Goal: Task Accomplishment & Management: Use online tool/utility

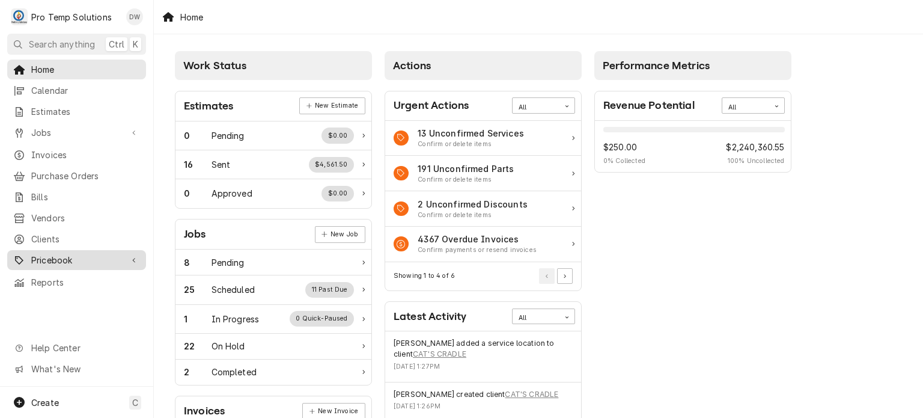
click at [66, 256] on span "Pricebook" at bounding box center [76, 260] width 91 height 13
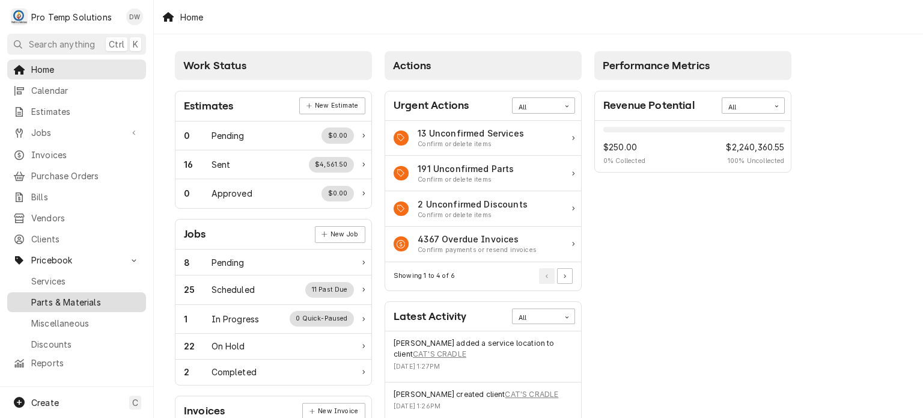
click at [75, 299] on span "Parts & Materials" at bounding box center [85, 302] width 109 height 13
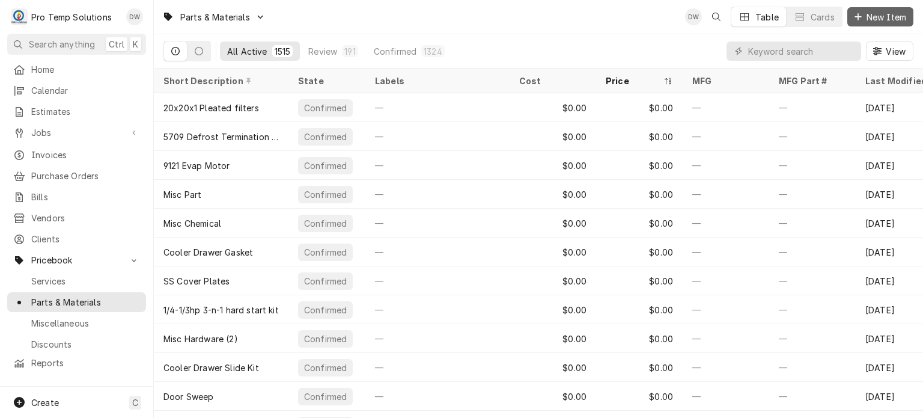
click at [904, 20] on span "New Item" at bounding box center [886, 17] width 44 height 13
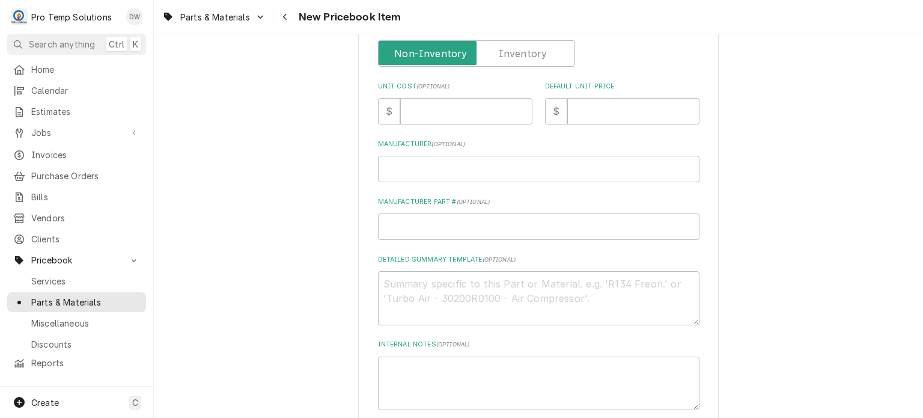
scroll to position [314, 0]
click at [438, 282] on textarea "Detailed Summary Template ( optional )" at bounding box center [539, 297] width 322 height 54
paste textarea "PT #ATSAW0404515 DOOR GASKET LIST: $111.00"
type textarea "x"
type textarea "PT #ATSAW0404515 DOOR GASKET LIST: $111.00"
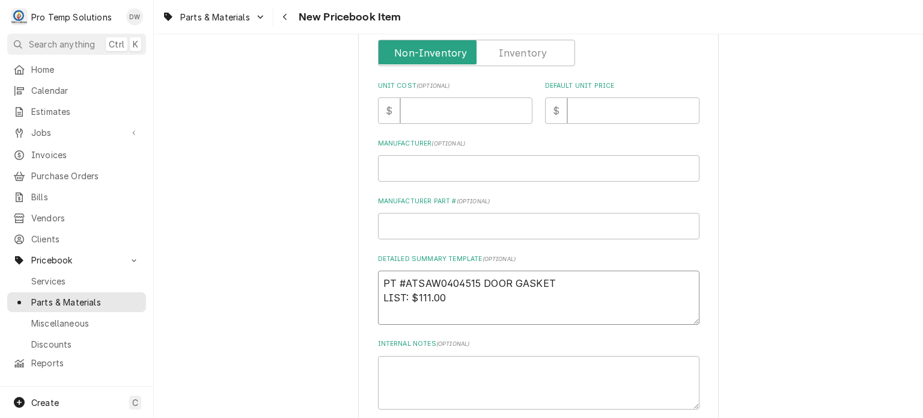
type textarea "x"
drag, startPoint x: 380, startPoint y: 278, endPoint x: 584, endPoint y: 258, distance: 204.8
click at [584, 258] on div "Detailed Summary Template ( optional ) PT #ATSAW0404515 DOOR GASKET LIST: $111.…" at bounding box center [539, 289] width 322 height 70
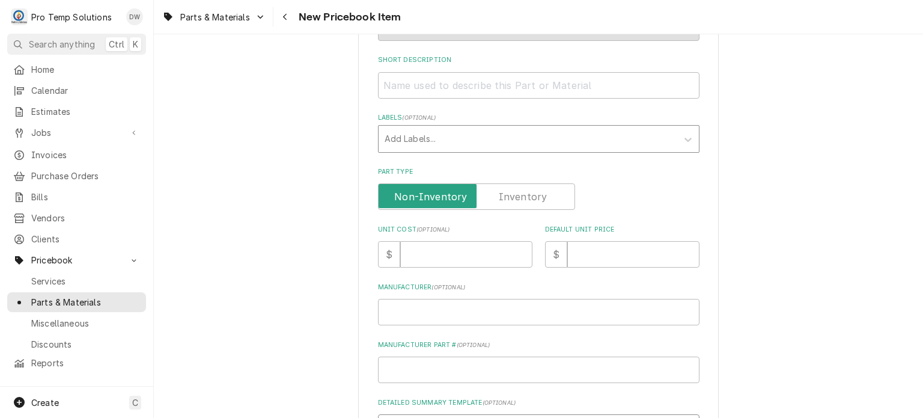
scroll to position [171, 0]
type textarea "PT #ATSAW0404515 DOOR GASKET LIST: $111.00"
click at [529, 86] on input "Short Description" at bounding box center [539, 85] width 322 height 26
paste input "PT #ATSAW0404515 DOOR GASKET"
type textarea "x"
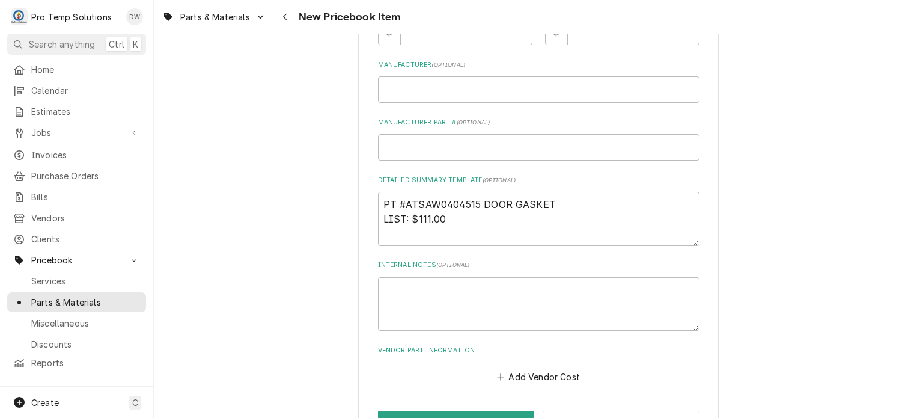
scroll to position [393, 0]
type input "PT #ATSAW0404515 DOOR GASKET"
drag, startPoint x: 409, startPoint y: 220, endPoint x: 466, endPoint y: 217, distance: 57.2
click at [466, 217] on textarea "PT #ATSAW0404515 DOOR GASKET LIST: $111.00" at bounding box center [539, 219] width 322 height 54
click at [606, 34] on div "Parts & Materials New Pricebook Item" at bounding box center [538, 17] width 769 height 34
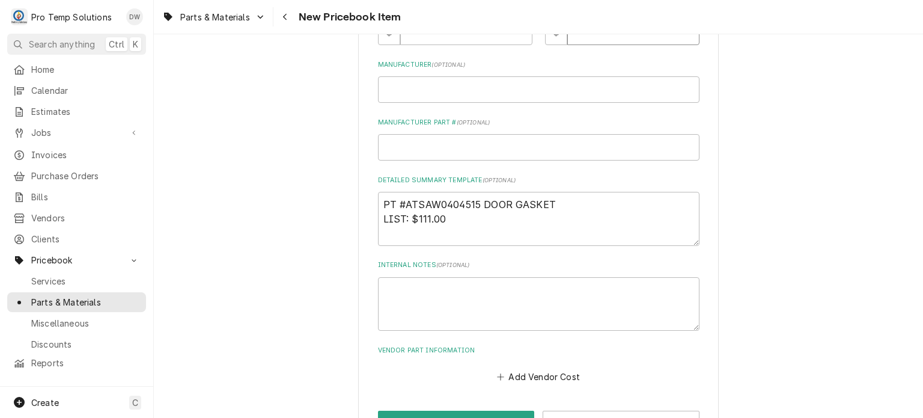
click at [606, 37] on input "Default Unit Price" at bounding box center [633, 32] width 132 height 26
paste input "111.00"
type textarea "x"
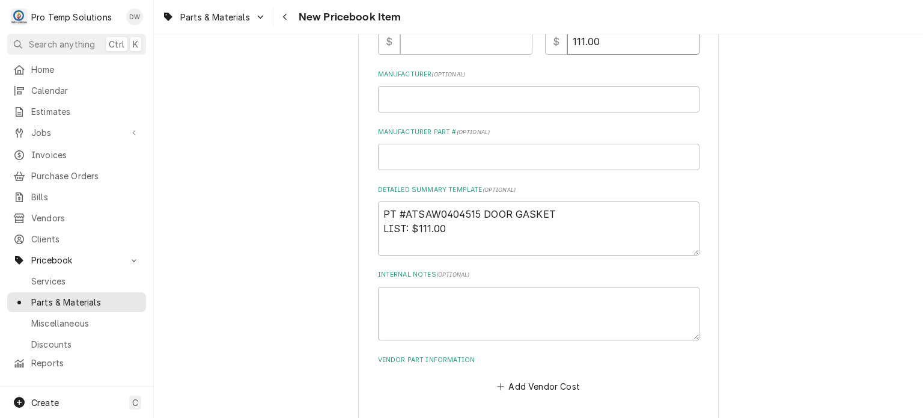
scroll to position [383, 0]
type input "111.00"
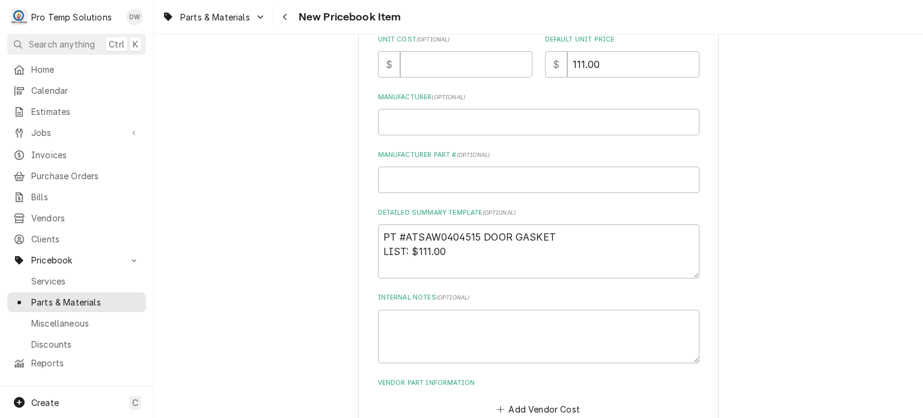
scroll to position [0, 0]
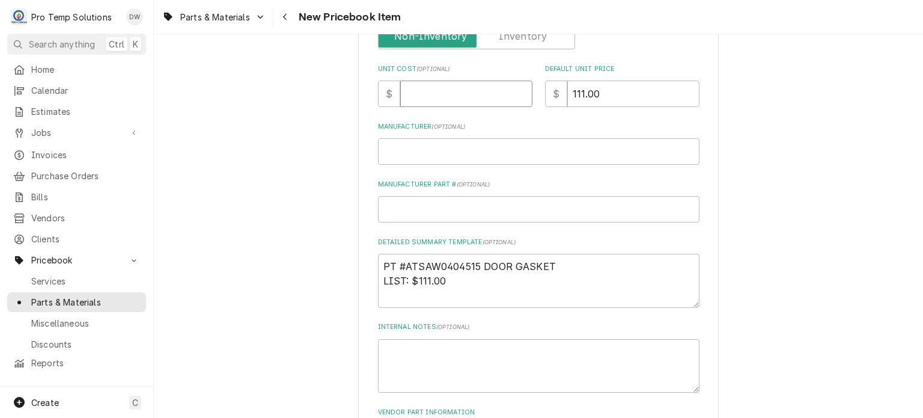
click at [425, 86] on input "Unit Cost ( optional )" at bounding box center [466, 94] width 132 height 26
paste input "48.30"
type textarea "x"
type input "48.30"
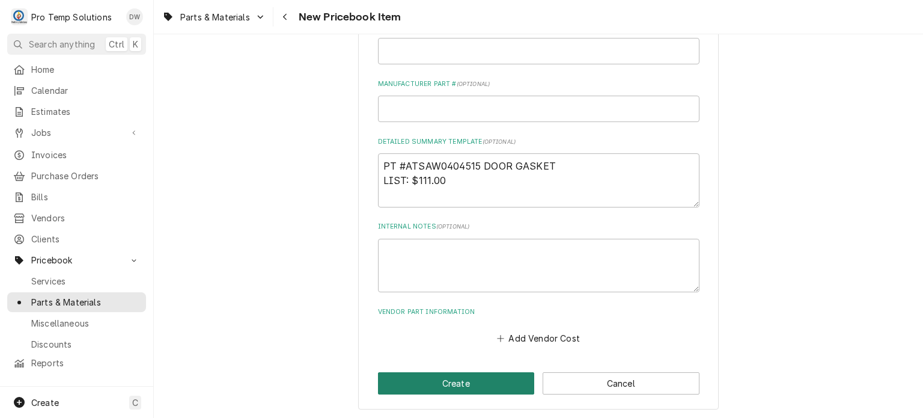
click at [428, 380] on button "Create" at bounding box center [456, 383] width 157 height 22
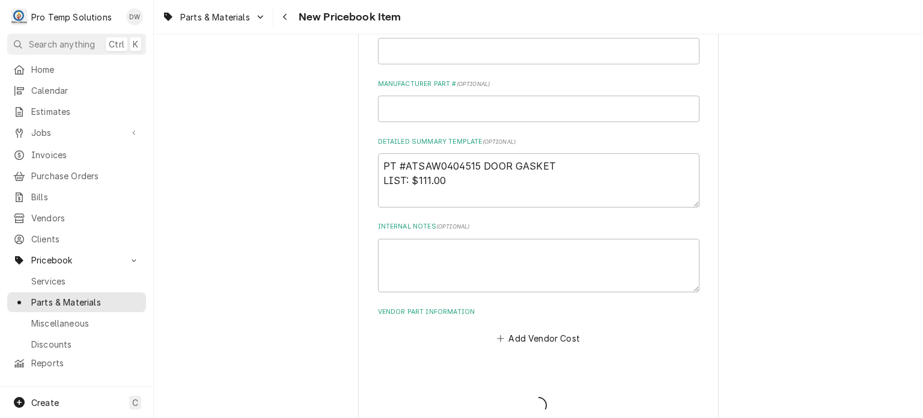
type textarea "x"
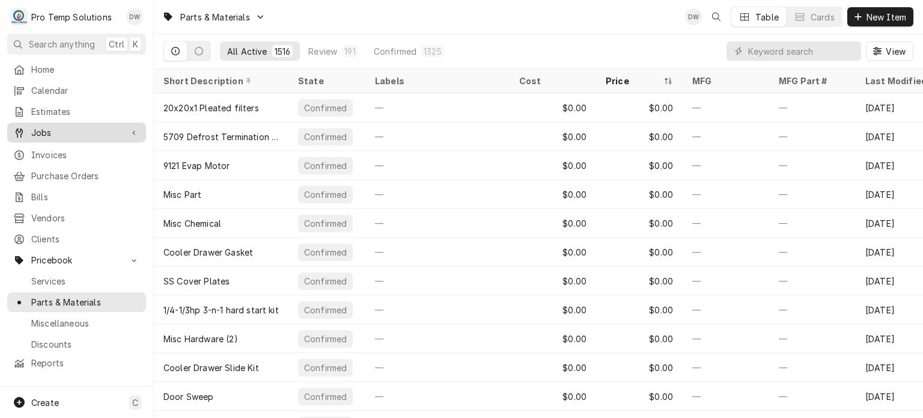
click at [73, 130] on span "Jobs" at bounding box center [76, 132] width 91 height 13
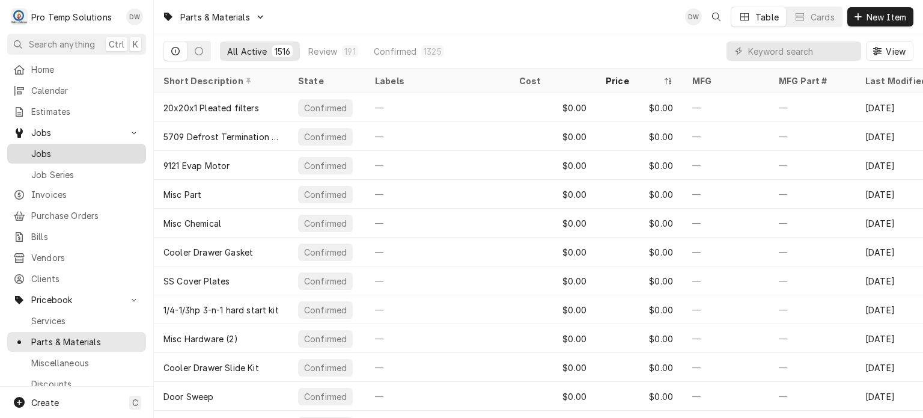
click at [75, 147] on span "Jobs" at bounding box center [85, 153] width 109 height 13
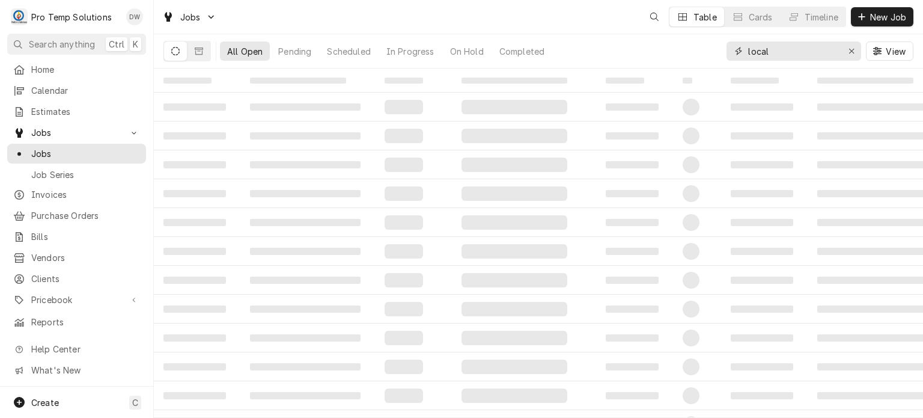
click at [784, 52] on input "local" at bounding box center [793, 50] width 90 height 19
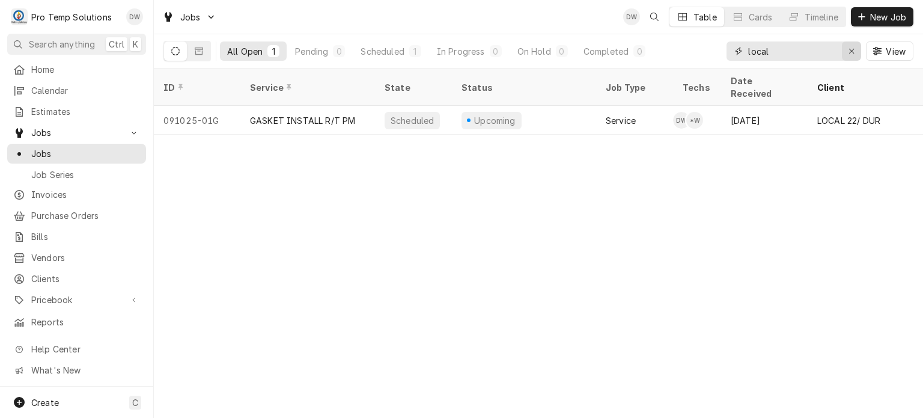
click at [852, 52] on icon "Erase input" at bounding box center [852, 51] width 7 height 8
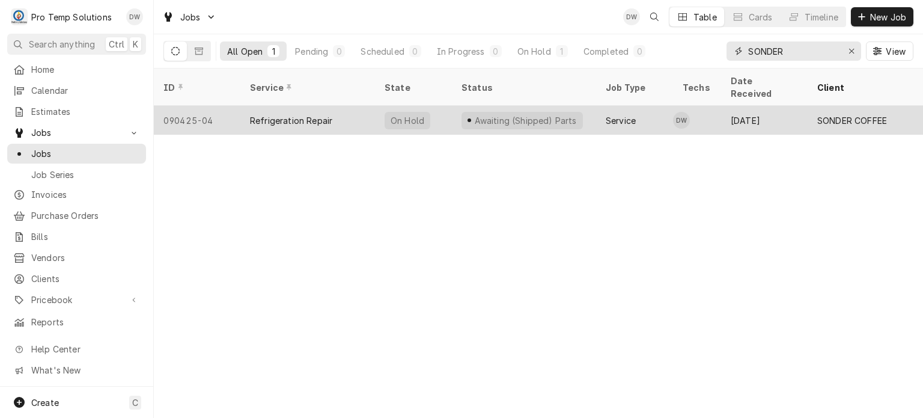
type input "SONDER"
click at [473, 114] on div "Awaiting (Shipped) Parts" at bounding box center [525, 120] width 105 height 13
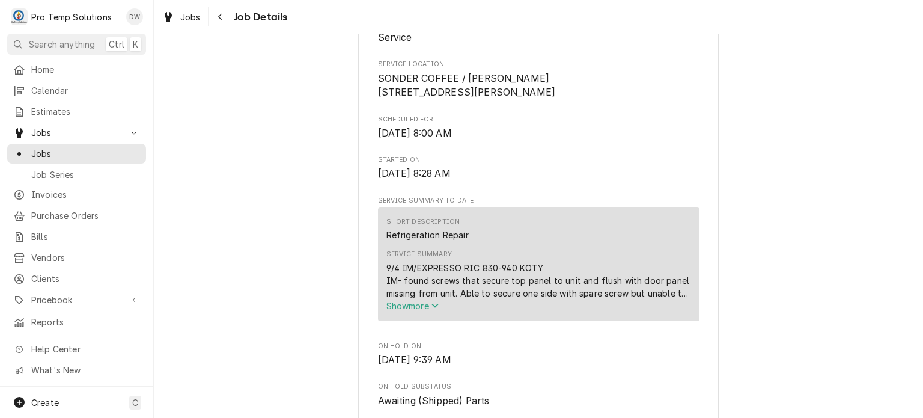
scroll to position [267, 0]
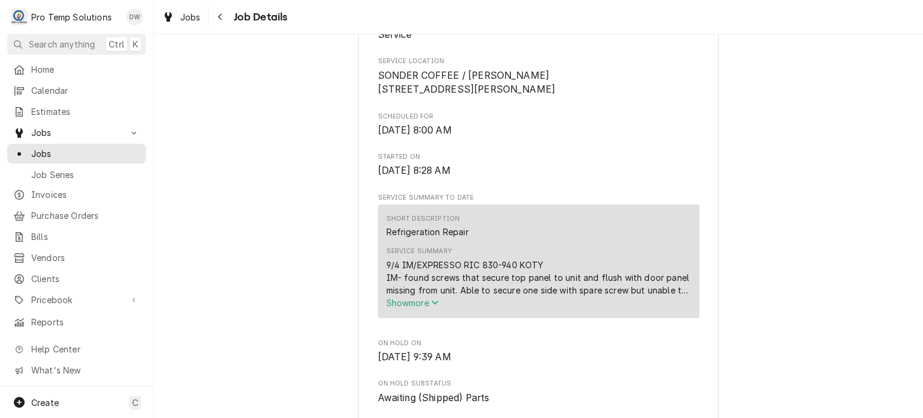
click at [417, 308] on span "Show more" at bounding box center [413, 303] width 53 height 10
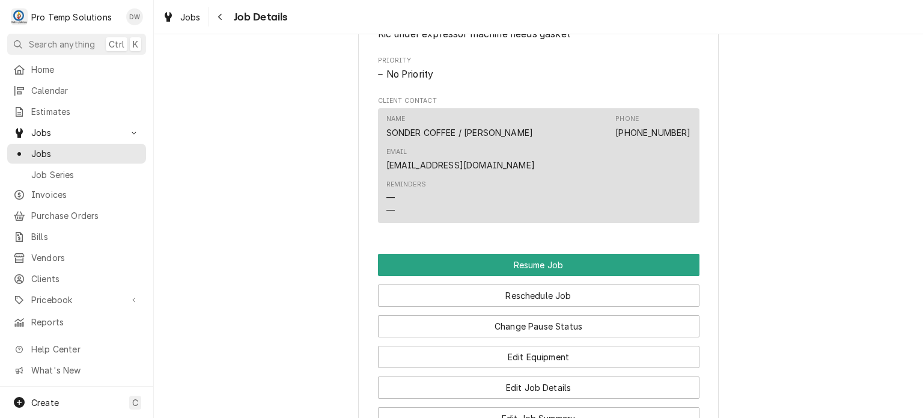
scroll to position [909, 0]
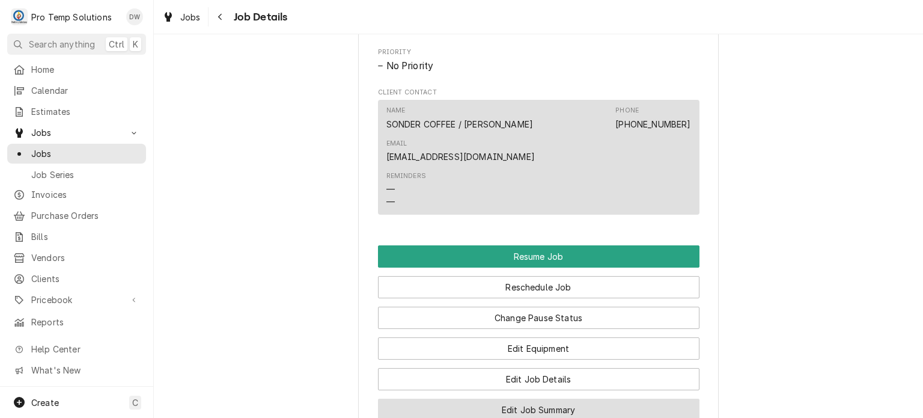
click at [427, 399] on button "Edit Job Summary" at bounding box center [539, 410] width 322 height 22
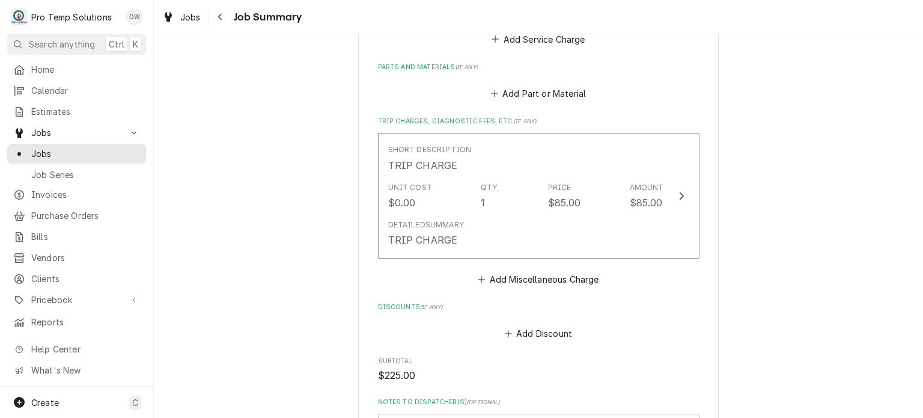
scroll to position [633, 0]
click at [523, 86] on button "Add Part or Material" at bounding box center [538, 92] width 99 height 17
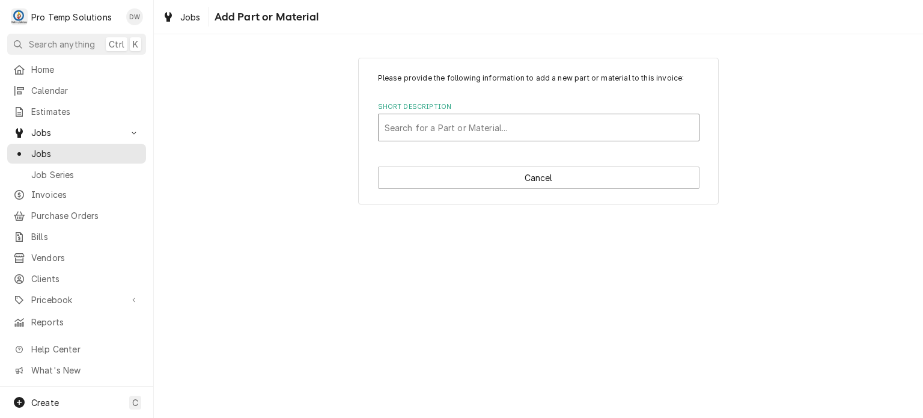
click at [478, 124] on div "Short Description" at bounding box center [539, 128] width 308 height 22
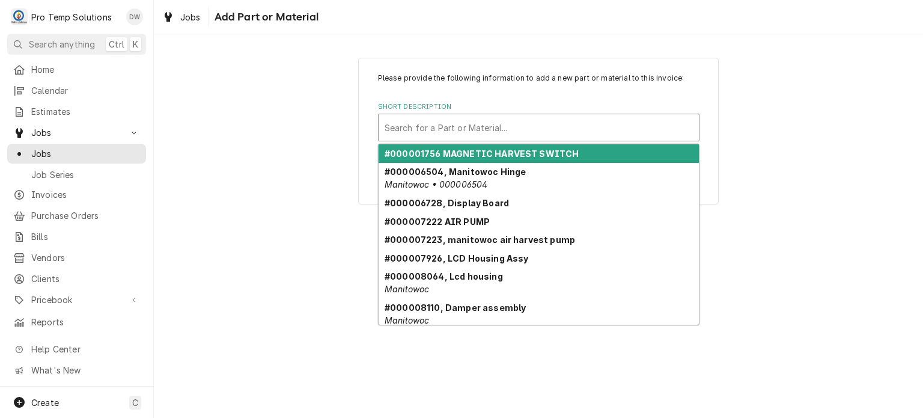
paste input "48.30"
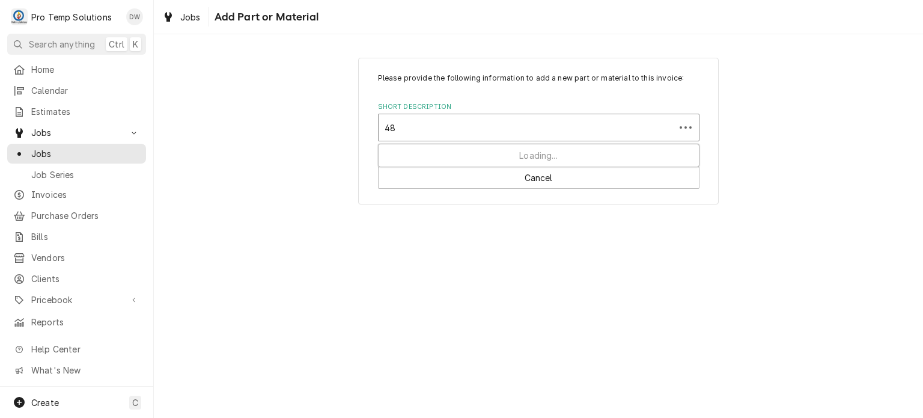
type input "4"
type input "0404515"
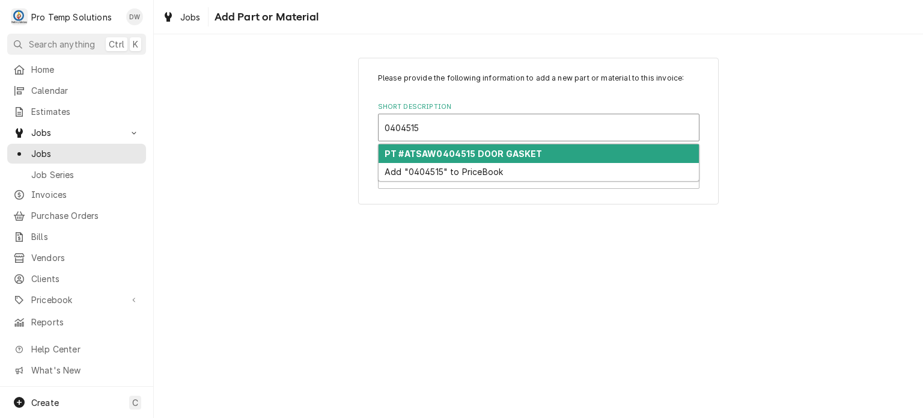
click at [489, 157] on div "PT #ATSAW0404515 DOOR GASKET" at bounding box center [539, 153] width 320 height 19
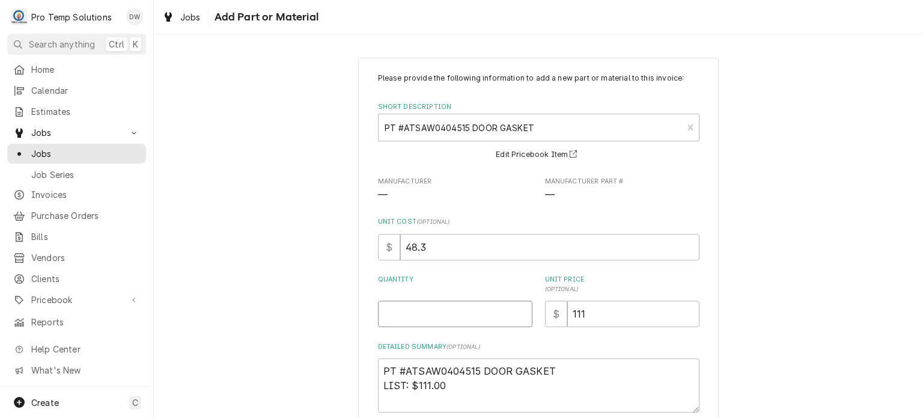
click at [453, 301] on input "Quantity" at bounding box center [455, 314] width 154 height 26
type textarea "x"
type input "1"
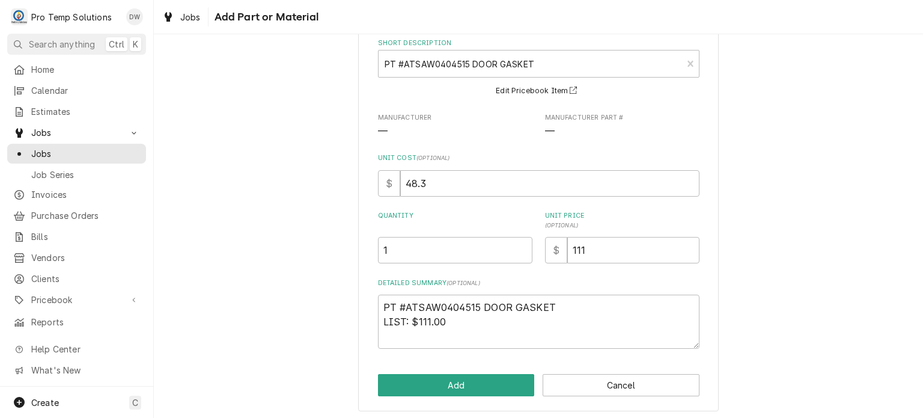
scroll to position [65, 0]
click at [443, 264] on div "Please provide the following information to add a new part or material to this …" at bounding box center [539, 178] width 322 height 340
click at [436, 248] on input "1" at bounding box center [455, 249] width 154 height 26
type textarea "x"
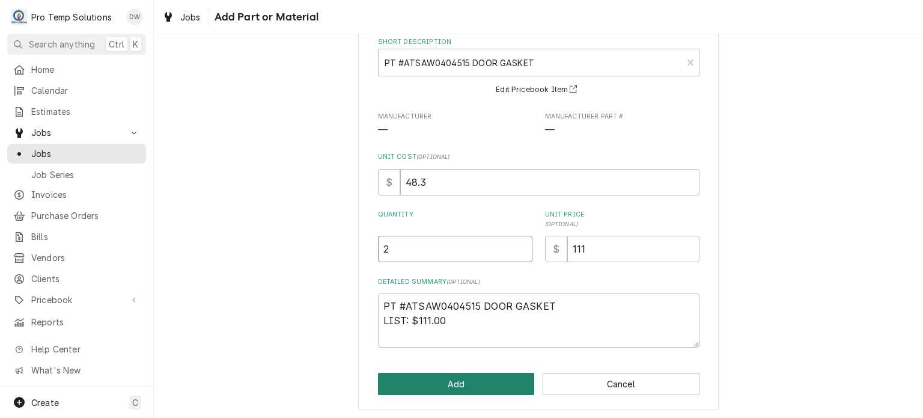
type input "2"
click at [417, 380] on button "Add" at bounding box center [456, 384] width 157 height 22
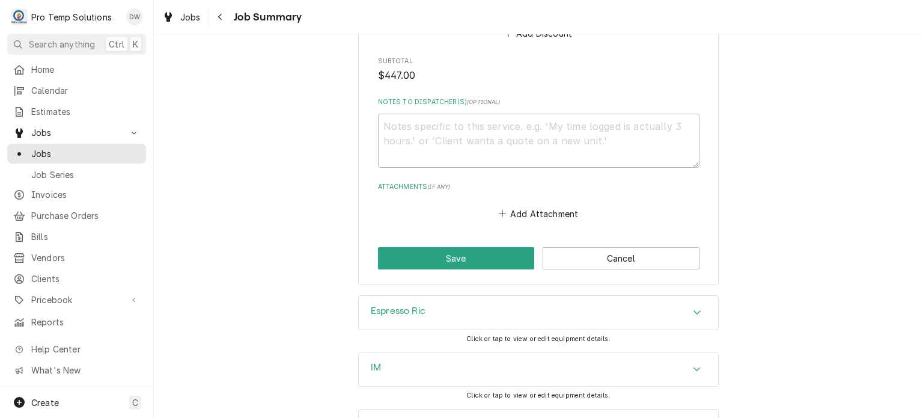
scroll to position [1161, 0]
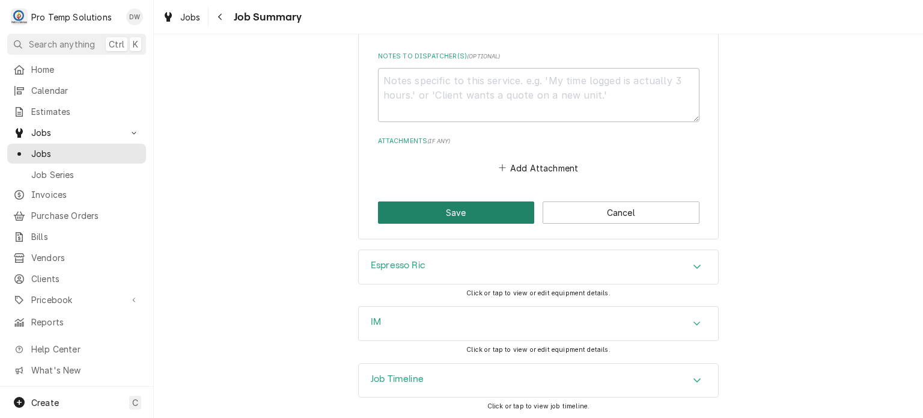
click at [432, 201] on button "Save" at bounding box center [456, 212] width 157 height 22
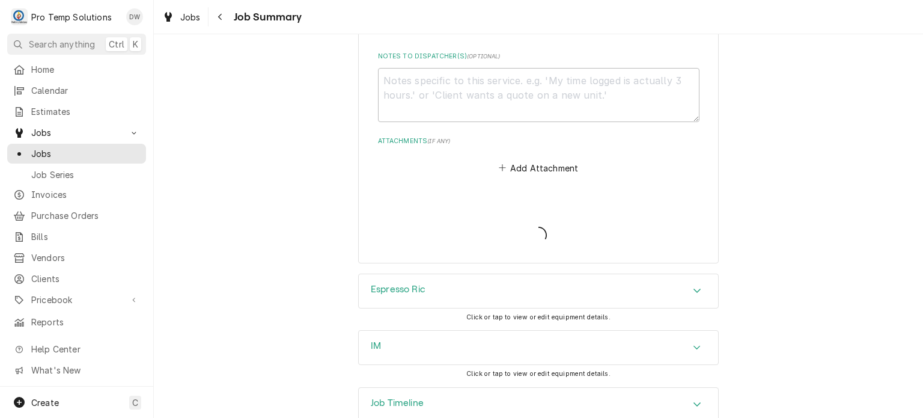
type textarea "x"
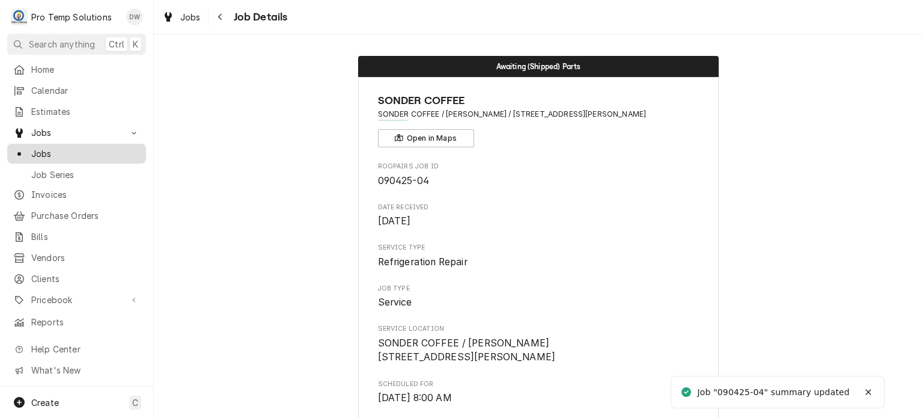
click at [58, 147] on span "Jobs" at bounding box center [85, 153] width 109 height 13
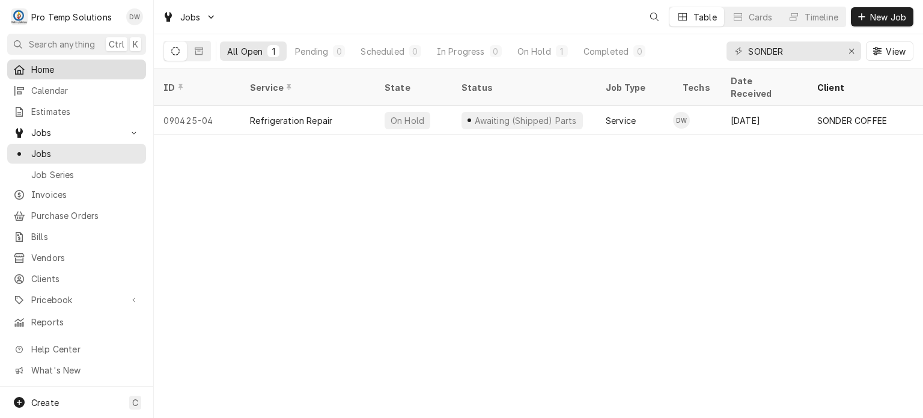
click at [70, 73] on span "Home" at bounding box center [85, 69] width 109 height 13
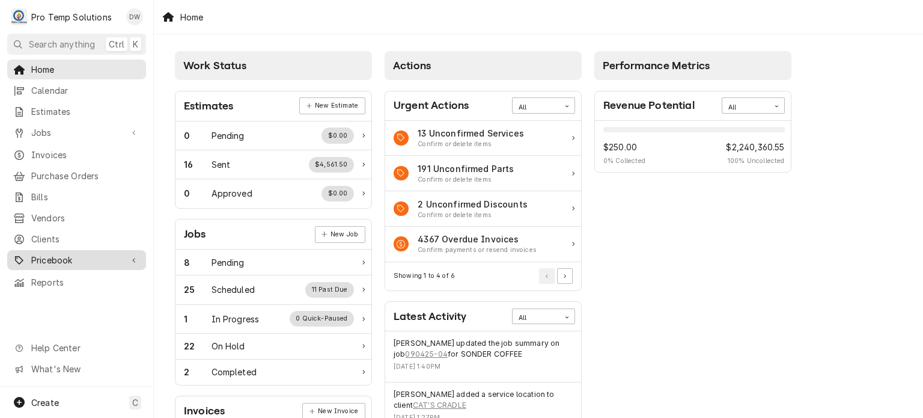
click at [100, 252] on div "Pricebook" at bounding box center [77, 259] width 134 height 15
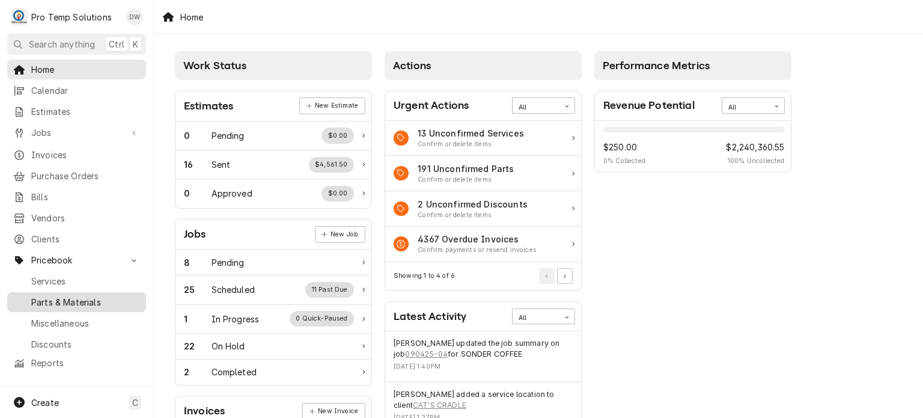
click at [87, 297] on span "Parts & Materials" at bounding box center [85, 302] width 109 height 13
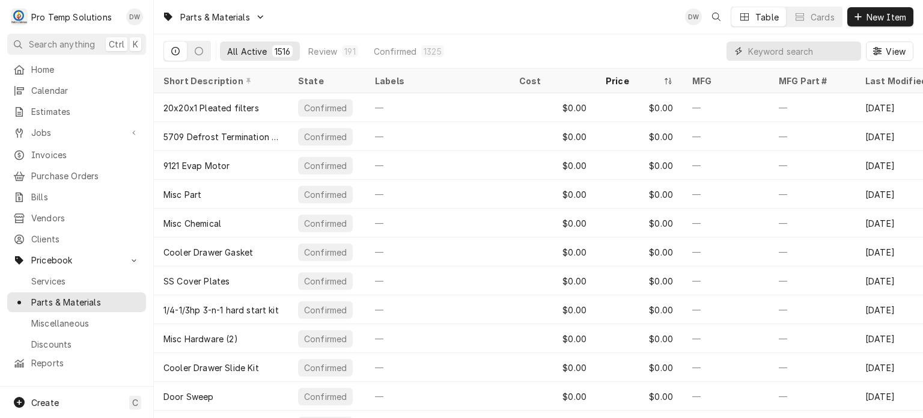
click at [798, 43] on input "Dynamic Content Wrapper" at bounding box center [801, 50] width 107 height 19
paste input "ATSAW0404520"
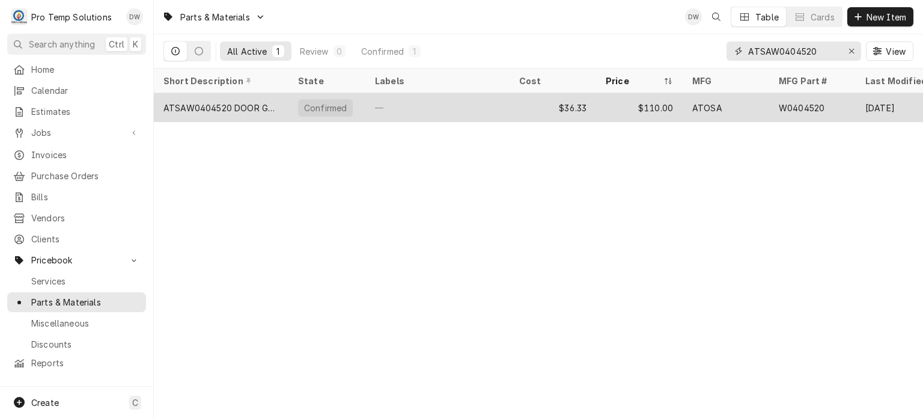
type input "ATSAW0404520"
click at [712, 102] on div "ATOSA" at bounding box center [707, 108] width 30 height 13
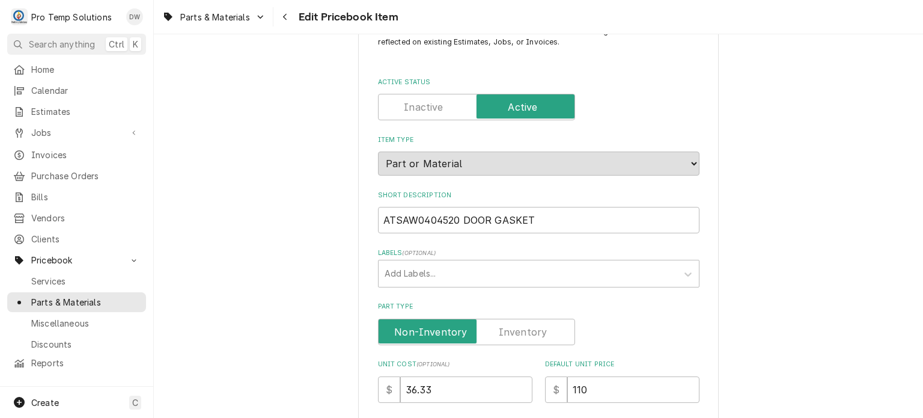
scroll to position [52, 0]
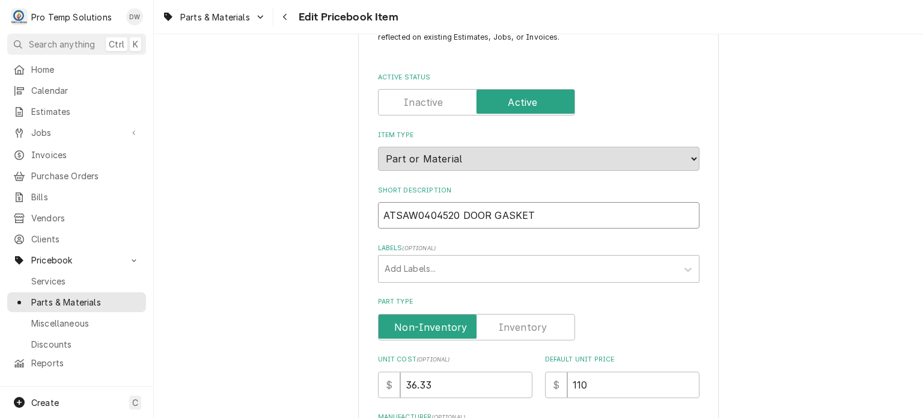
click at [383, 215] on input "ATSAW0404520 DOOR GASKET" at bounding box center [539, 215] width 322 height 26
type textarea "x"
type input "PATSAW0404520 DOOR GASKET"
type textarea "x"
type input "PTATSAW0404520 DOOR GASKET"
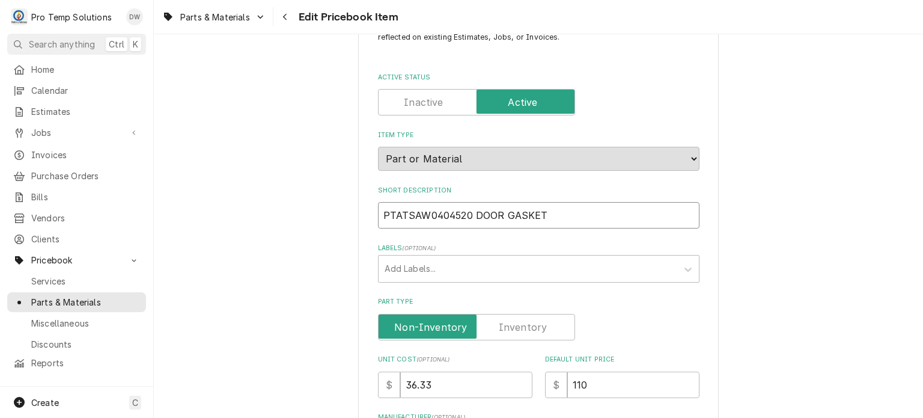
type textarea "x"
type input "PT: ATSAW0404520 DOOR GASKET"
type textarea "x"
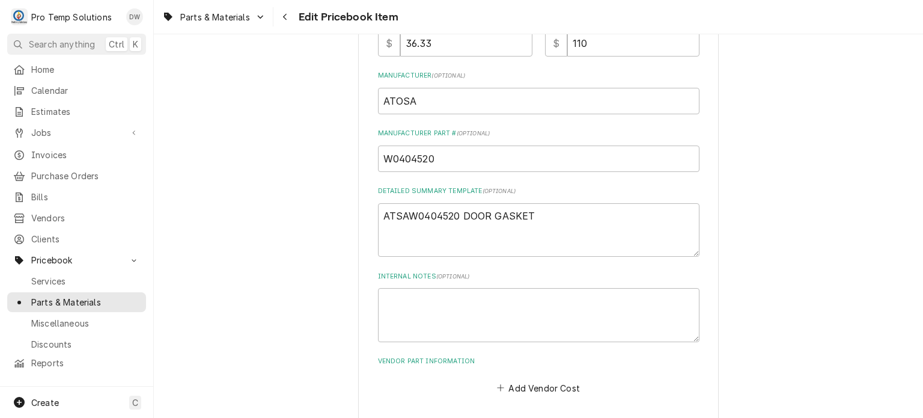
scroll to position [394, 0]
type input "PT: #ATSAW0404520 DOOR GASKET"
click at [583, 46] on input "110" at bounding box center [633, 42] width 132 height 26
type textarea "x"
type input "11"
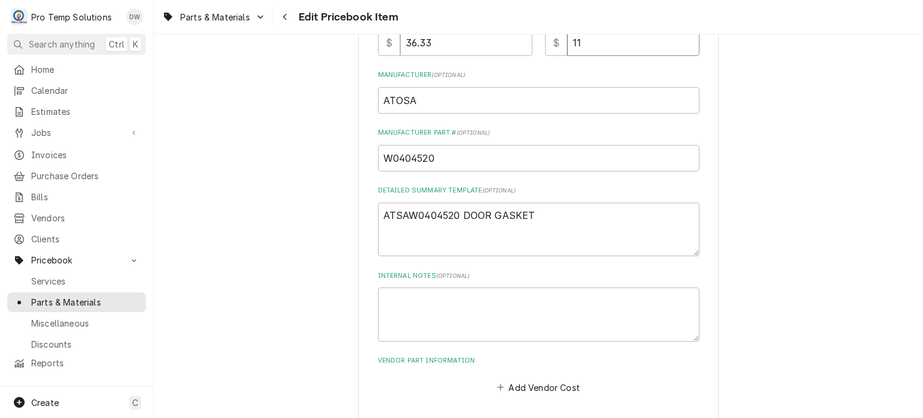
type textarea "x"
type input "111"
drag, startPoint x: 566, startPoint y: 218, endPoint x: 284, endPoint y: 173, distance: 284.9
click at [284, 173] on div "Use the fields below to edit this PriceBook item. Note that changes made here w…" at bounding box center [538, 76] width 769 height 846
paste textarea "PT #ATSAW0404520 DOOR GASKET 22 X 26 3/16 LIST: $111.00"
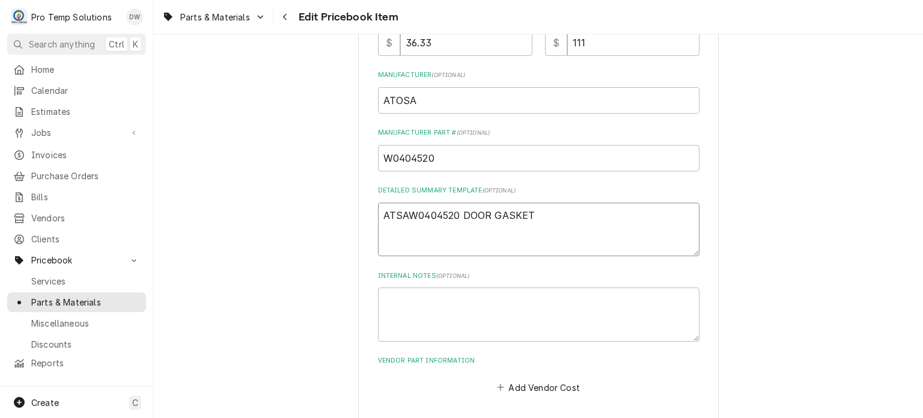
type textarea "x"
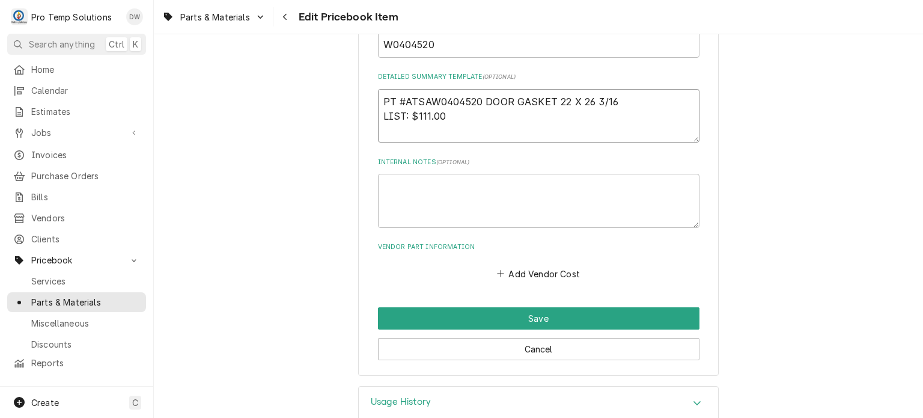
scroll to position [525, 0]
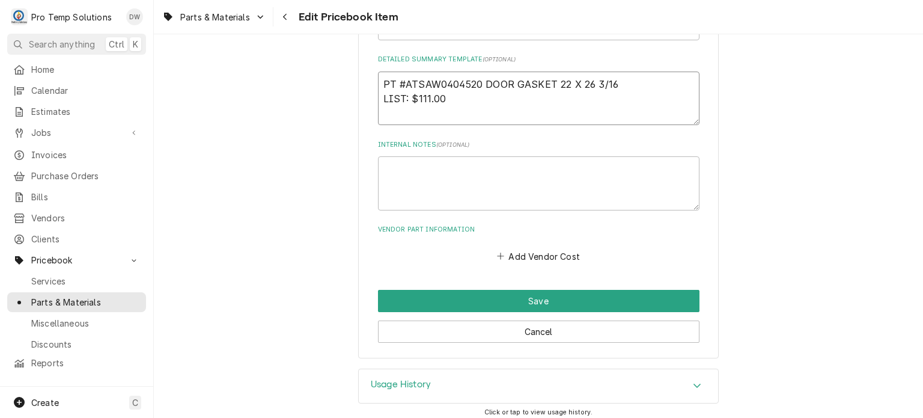
type textarea "PT #ATSAW0404520 DOOR GASKET 22 X 26 3/16 LIST: $111.00"
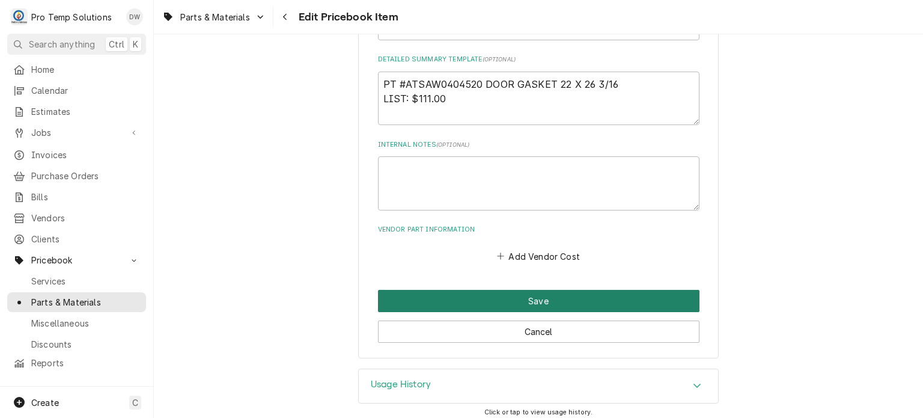
click at [406, 292] on button "Save" at bounding box center [539, 301] width 322 height 22
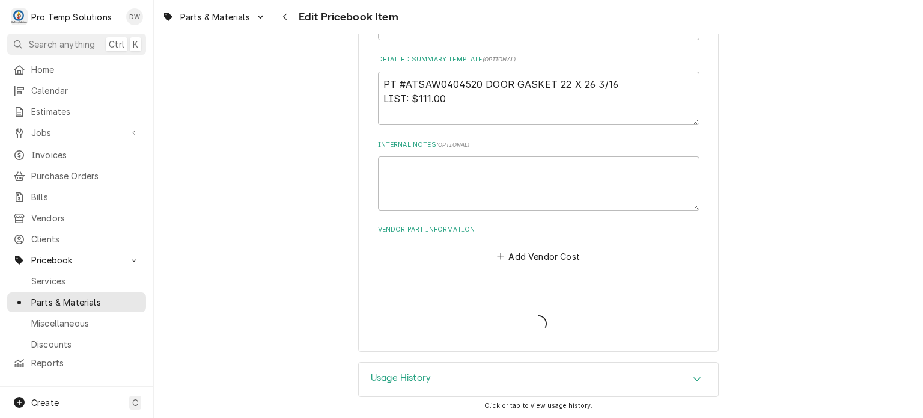
scroll to position [524, 0]
type textarea "x"
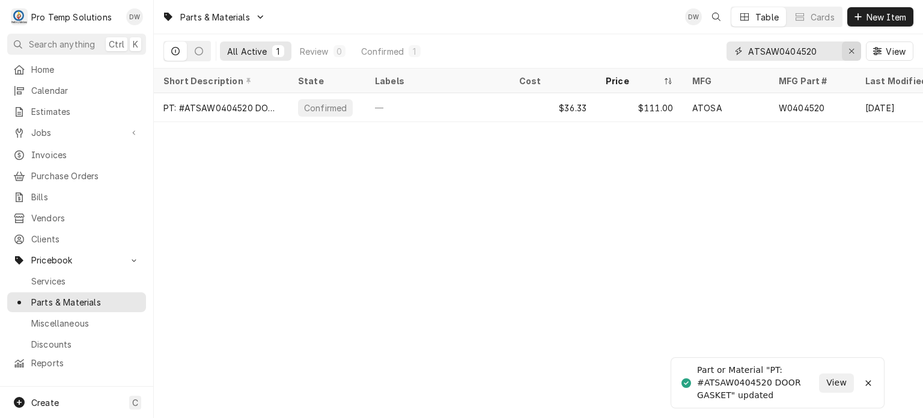
click at [849, 55] on icon "Erase input" at bounding box center [852, 51] width 7 height 8
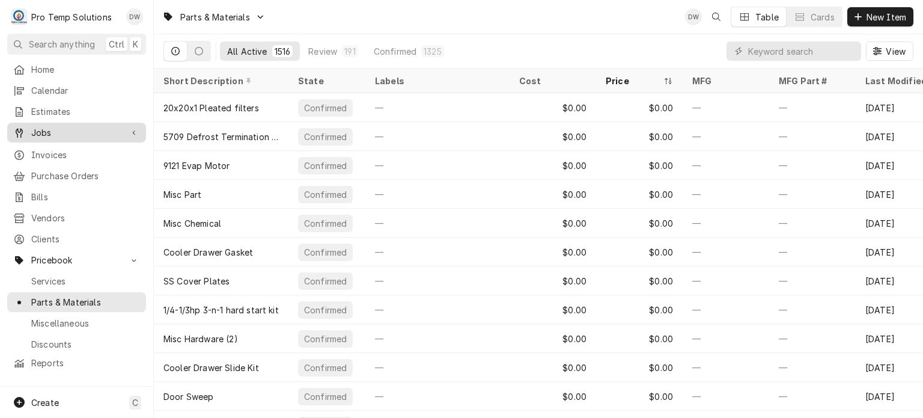
click at [102, 126] on span "Jobs" at bounding box center [76, 132] width 91 height 13
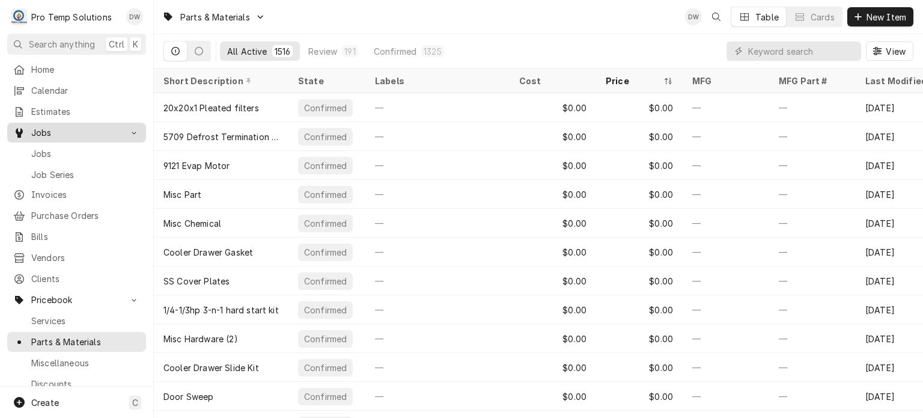
click at [96, 136] on link "Jobs" at bounding box center [76, 133] width 139 height 20
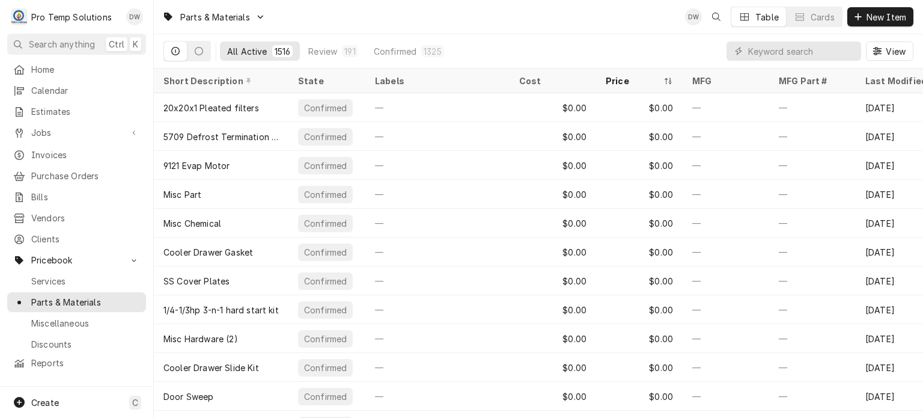
click at [94, 139] on div "Jobs Jobs Job Series" at bounding box center [76, 133] width 139 height 21
click at [94, 133] on span "Jobs" at bounding box center [76, 132] width 91 height 13
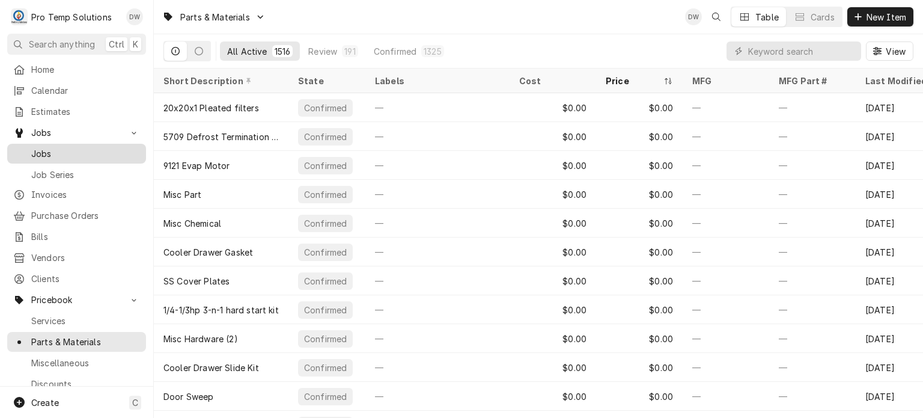
click at [82, 147] on span "Jobs" at bounding box center [85, 153] width 109 height 13
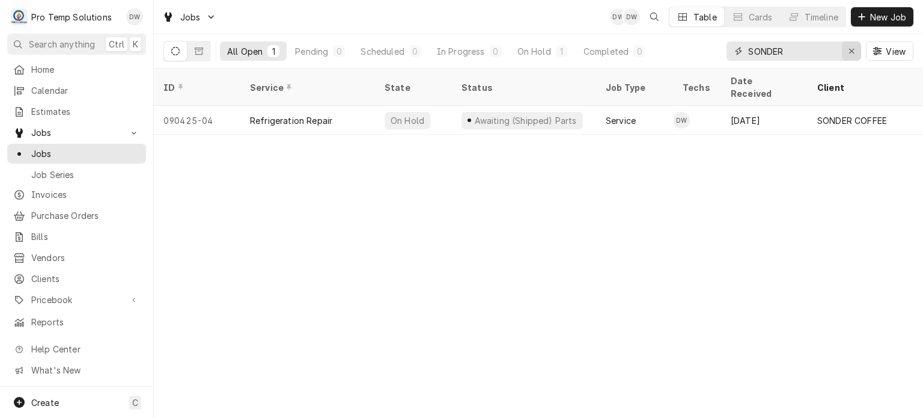
click at [855, 54] on div "Erase input" at bounding box center [852, 51] width 12 height 12
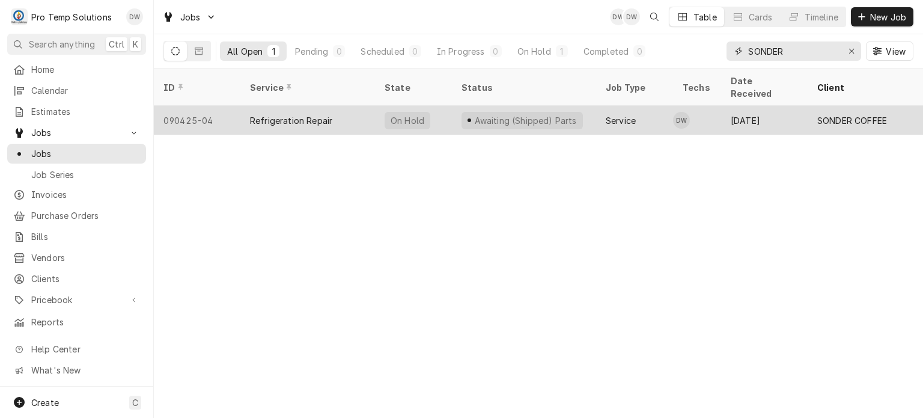
type input "SONDER"
click at [185, 106] on div "090425-04" at bounding box center [197, 120] width 87 height 29
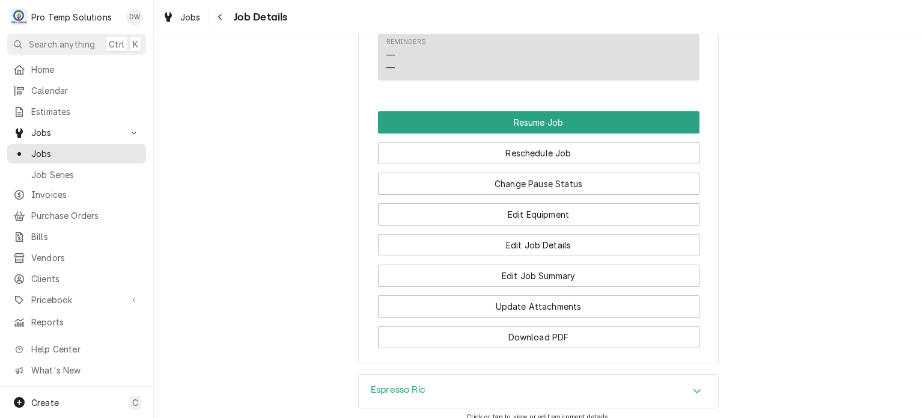
scroll to position [1024, 0]
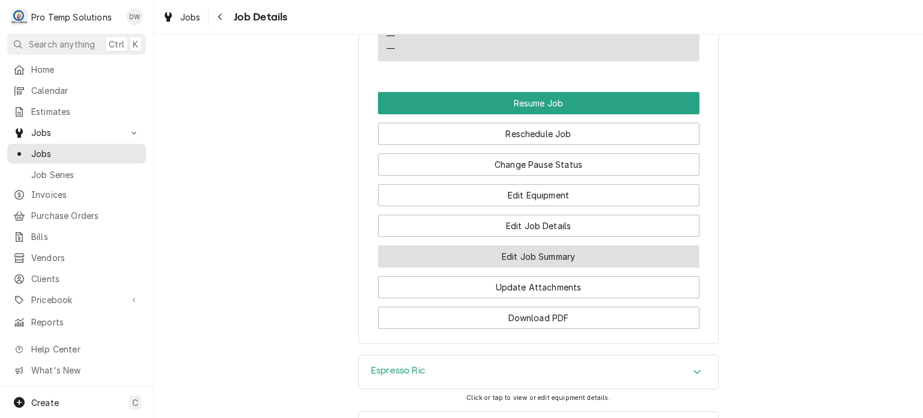
click at [417, 245] on button "Edit Job Summary" at bounding box center [539, 256] width 322 height 22
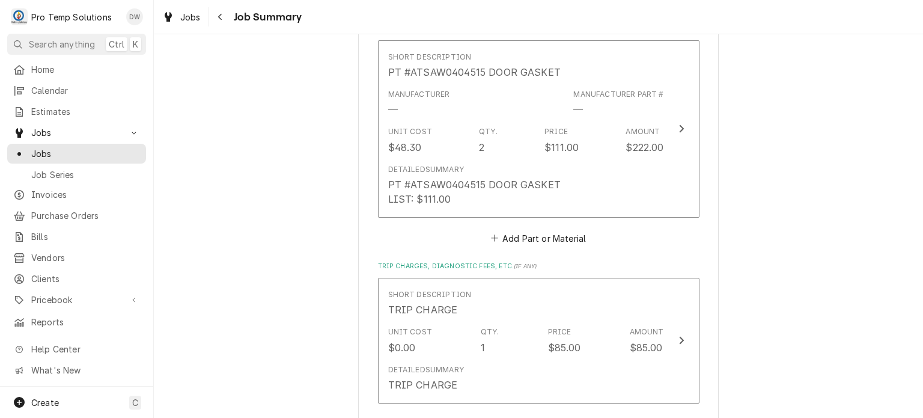
scroll to position [671, 0]
click at [557, 236] on button "Add Part or Material" at bounding box center [538, 237] width 99 height 17
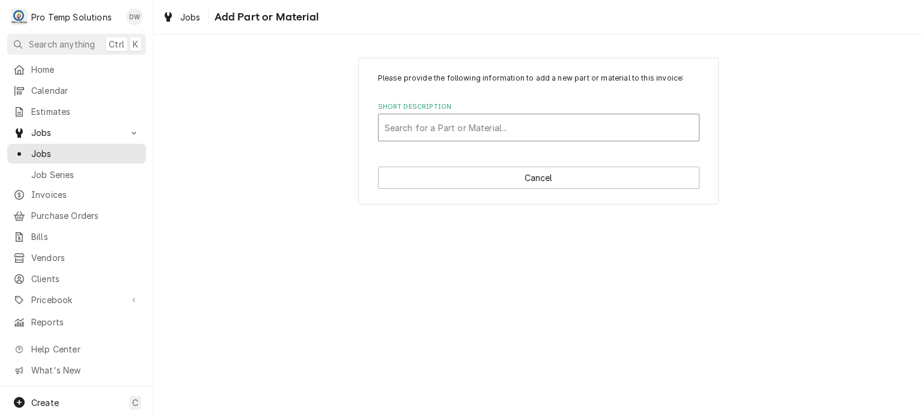
click at [502, 122] on div "Short Description" at bounding box center [539, 128] width 308 height 22
type input "0404520"
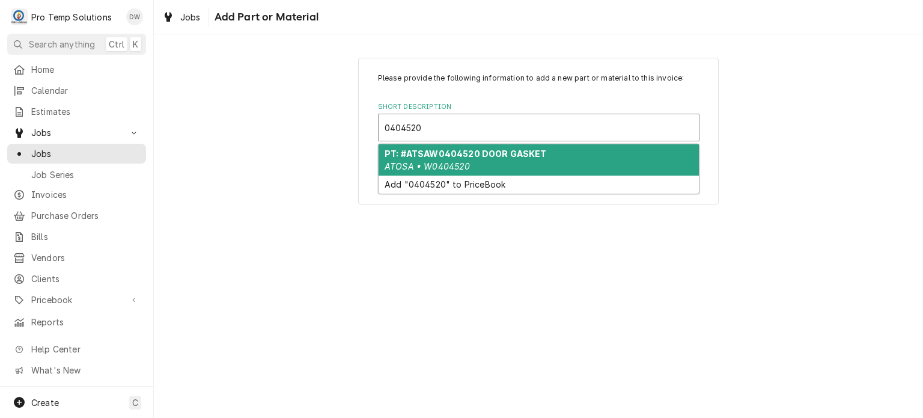
click at [503, 153] on strong "PT: #ATSAW0404520 DOOR GASKET" at bounding box center [466, 153] width 162 height 10
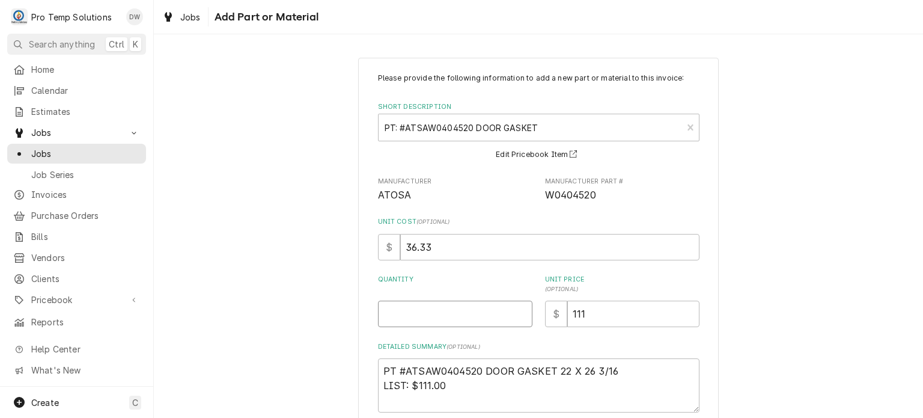
click at [436, 320] on input "Quantity" at bounding box center [455, 314] width 154 height 26
type textarea "x"
type input "6"
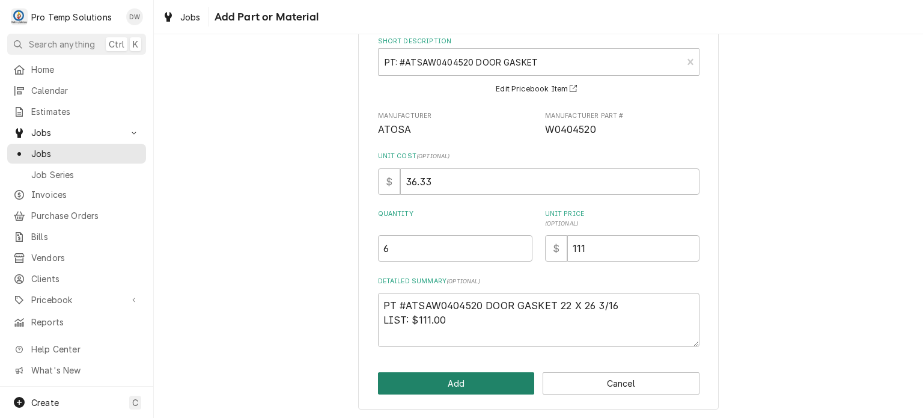
click at [394, 383] on button "Add" at bounding box center [456, 383] width 157 height 22
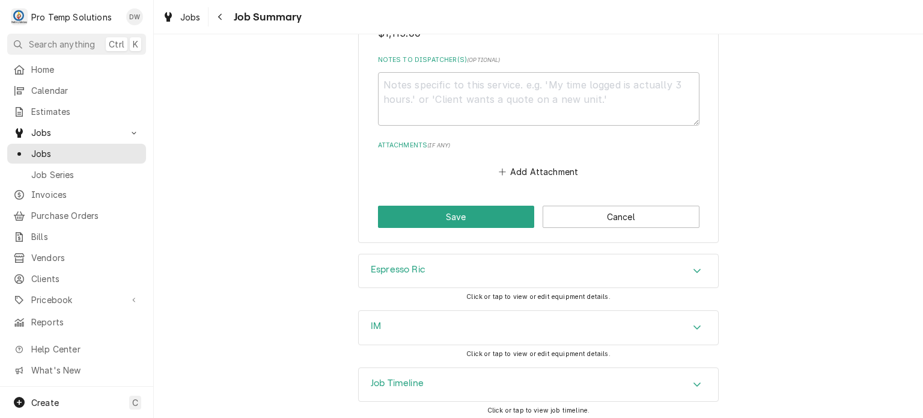
scroll to position [1344, 0]
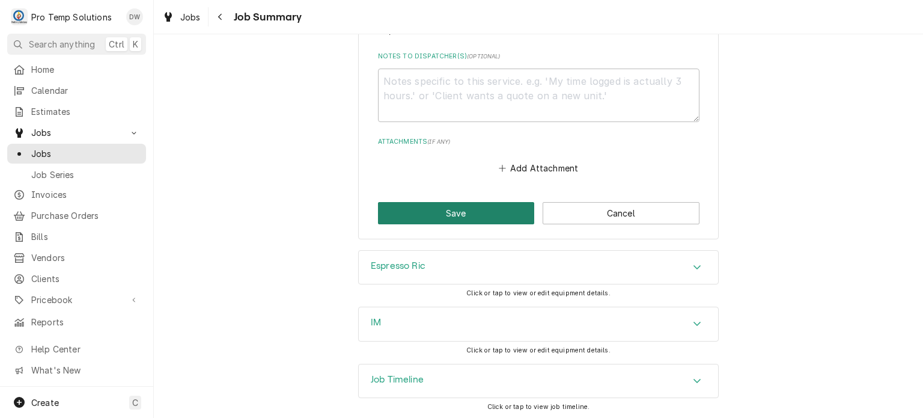
click at [428, 218] on button "Save" at bounding box center [456, 213] width 157 height 22
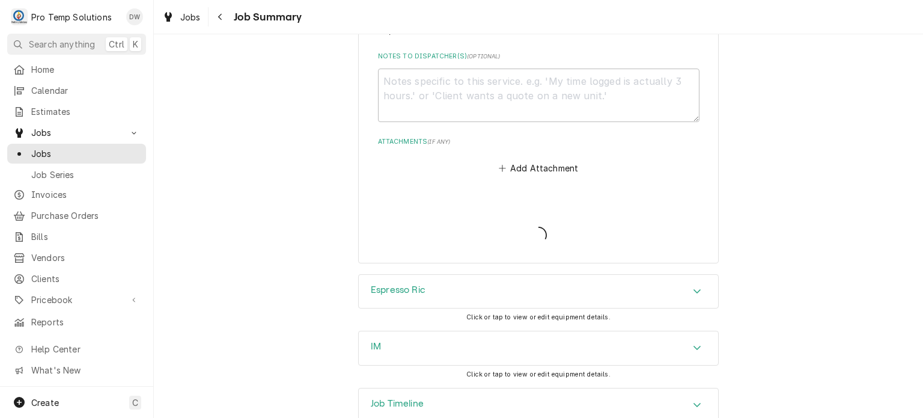
type textarea "x"
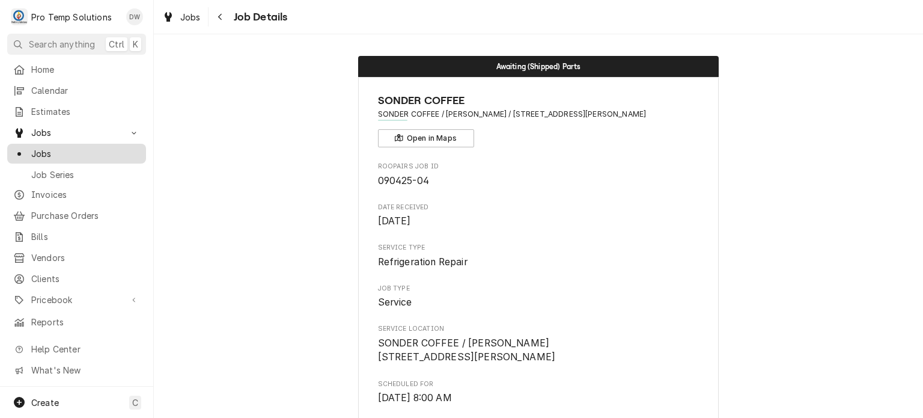
click at [75, 153] on span "Jobs" at bounding box center [85, 153] width 109 height 13
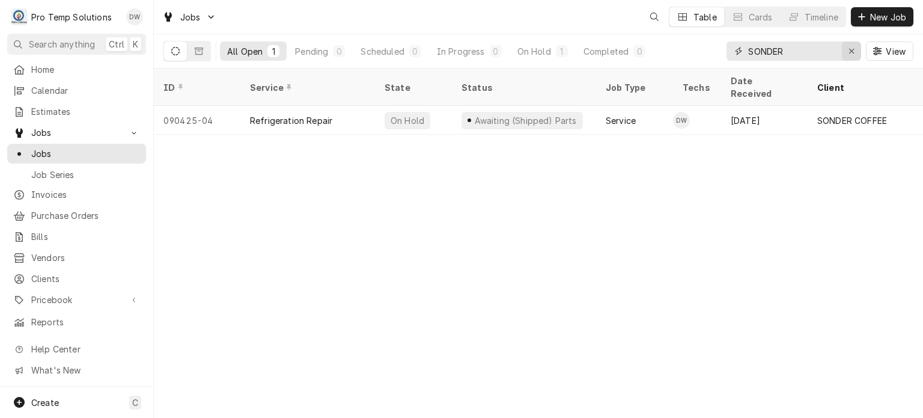
click at [851, 47] on icon "Erase input" at bounding box center [852, 51] width 7 height 8
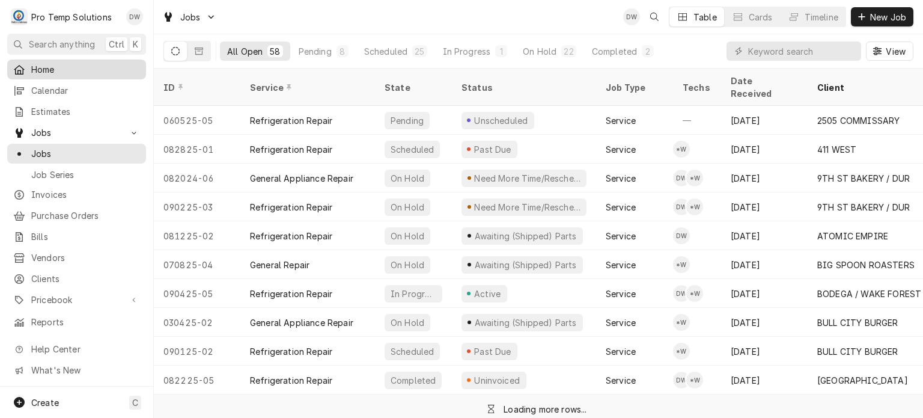
click at [53, 67] on span "Home" at bounding box center [85, 69] width 109 height 13
